Goal: Task Accomplishment & Management: Complete application form

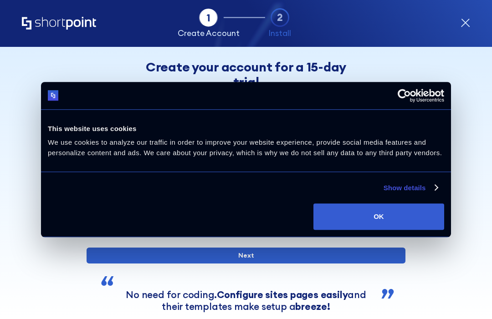
click at [476, 181] on div "Tab 1 Tab 2 Tab 3 Tab 4 Tell us more about you New customer Existing customer B…" at bounding box center [246, 183] width 492 height 272
click at [436, 217] on button "OK" at bounding box center [378, 217] width 131 height 26
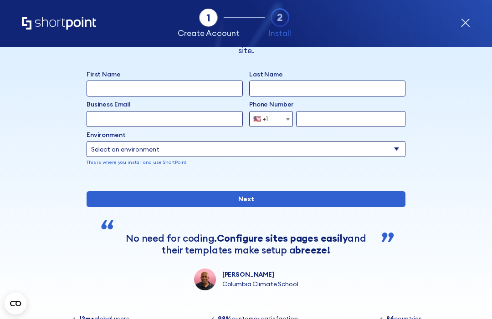
scroll to position [55, 0]
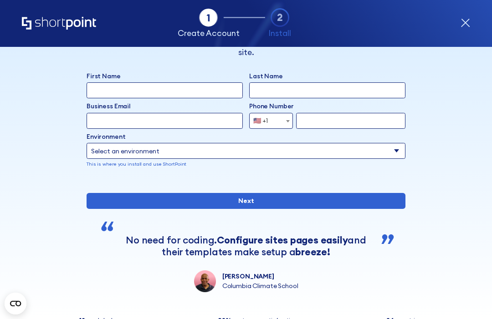
click at [178, 84] on input "First Name" at bounding box center [165, 90] width 156 height 16
type input "[PERSON_NAME]"
click at [288, 82] on input "Last Name" at bounding box center [327, 90] width 156 height 16
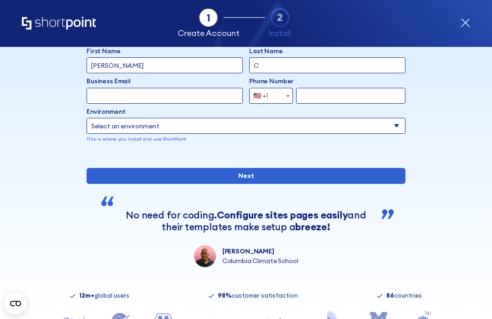
scroll to position [81, 0]
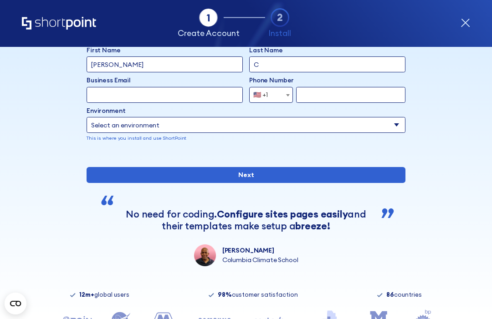
type input "C"
click at [145, 94] on input "Business Email" at bounding box center [165, 95] width 156 height 16
type input "[EMAIL_ADDRESS][DOMAIN_NAME]"
click at [262, 97] on div "🇺🇸 +1" at bounding box center [260, 95] width 15 height 16
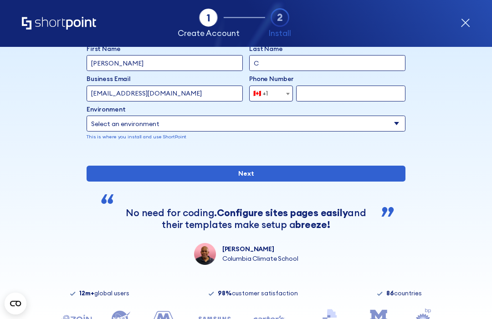
click at [292, 88] on span "form" at bounding box center [287, 94] width 9 height 16
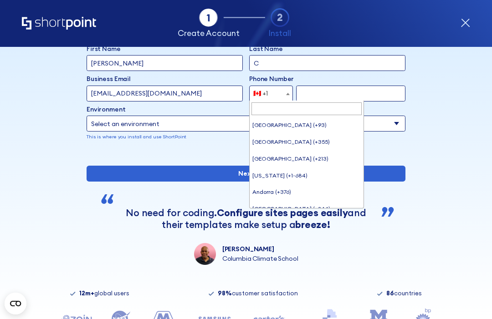
scroll to position [582, 0]
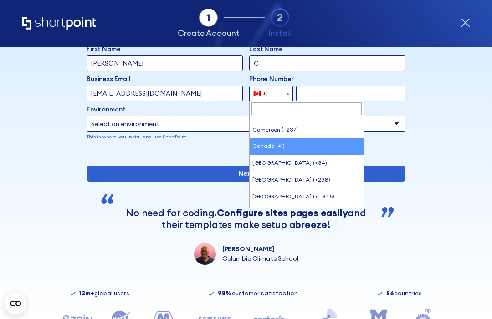
click at [281, 70] on input "C" at bounding box center [327, 63] width 156 height 16
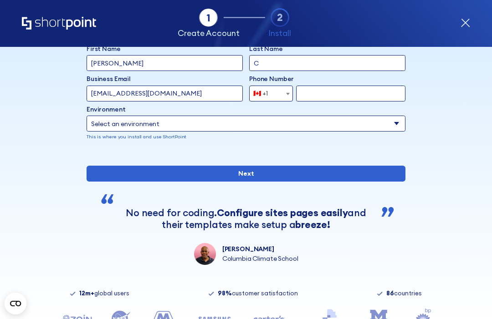
click at [297, 87] on input "form" at bounding box center [350, 94] width 109 height 16
click at [288, 82] on label "Phone Number" at bounding box center [327, 79] width 156 height 10
click at [312, 86] on input "form" at bounding box center [350, 94] width 109 height 16
type input "[PHONE_NUMBER]"
click at [404, 122] on select "Select an environment Microsoft 365 SharePoint Online SharePoint 2019 (On-Premi…" at bounding box center [246, 124] width 319 height 16
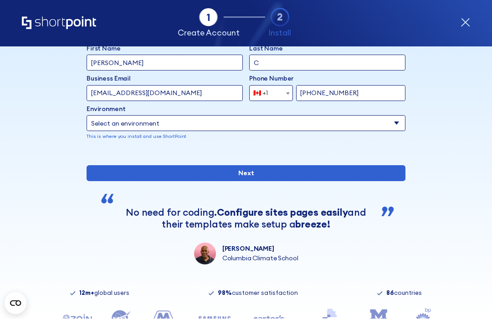
select select "Microsoft 365"
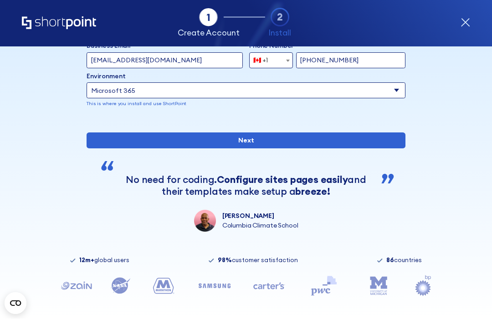
scroll to position [116, 0]
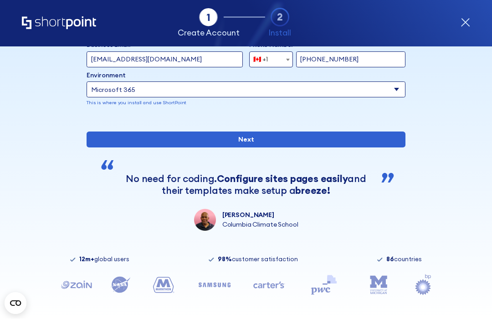
click at [289, 148] on input "Next" at bounding box center [246, 140] width 319 height 16
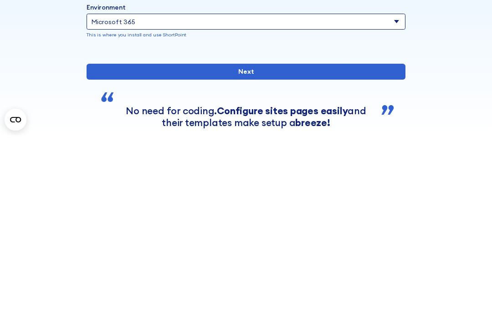
scroll to position [0, 0]
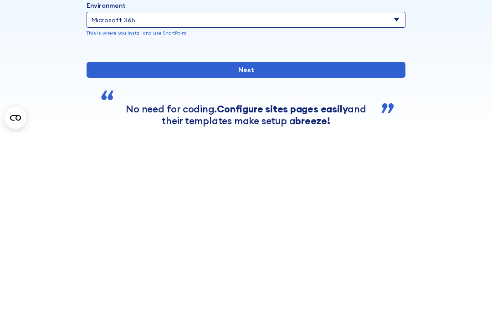
type input "Court"
click at [358, 248] on input "Next" at bounding box center [246, 256] width 319 height 16
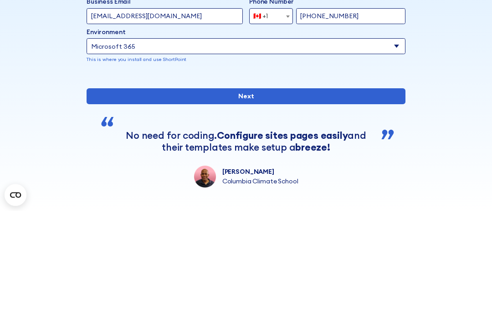
scroll to position [56, 0]
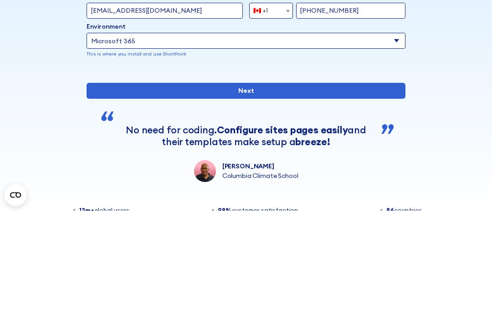
click at [282, 192] on input "Next" at bounding box center [246, 200] width 319 height 16
